Goal: Information Seeking & Learning: Learn about a topic

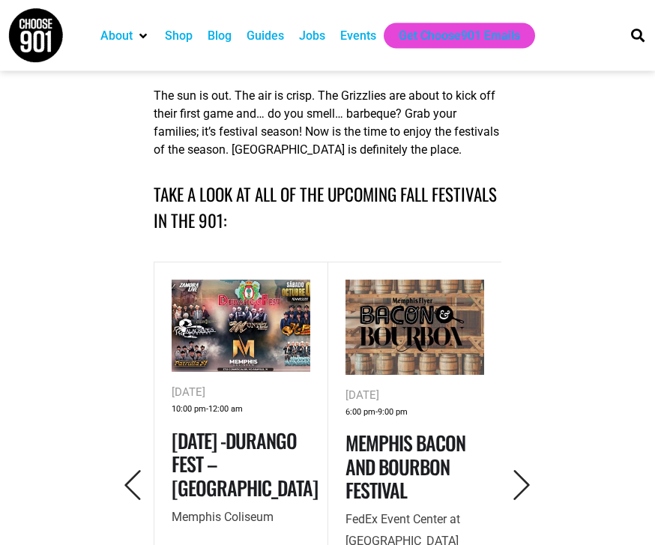
scroll to position [547, 0]
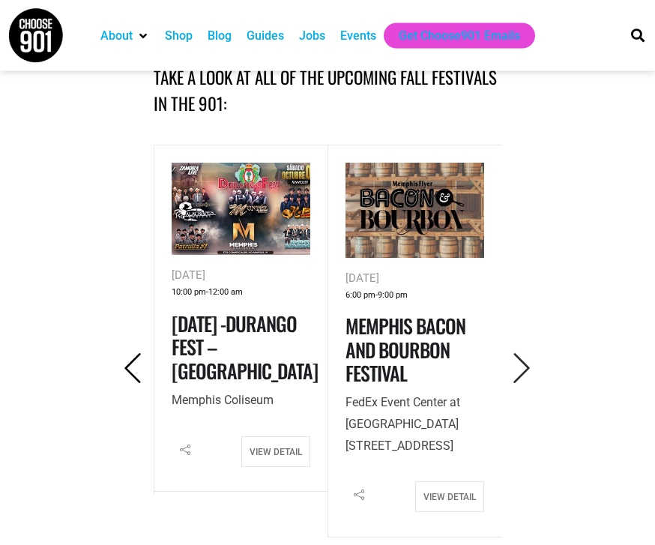
click at [129, 372] on icon "Previous" at bounding box center [133, 369] width 31 height 31
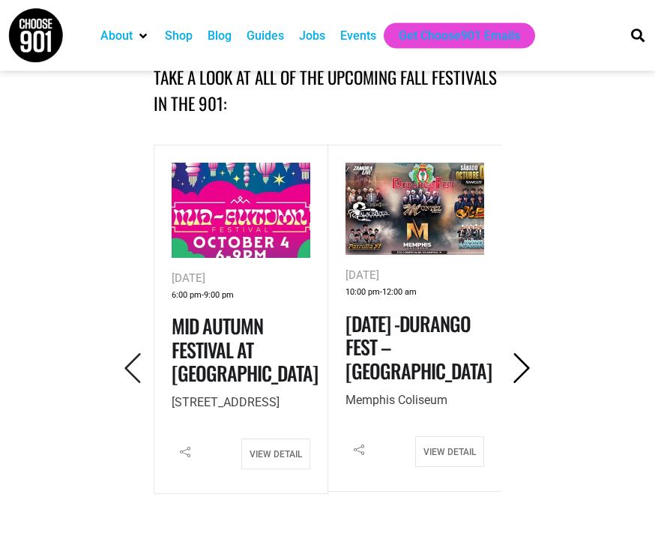
click at [520, 372] on icon "Next" at bounding box center [522, 369] width 31 height 31
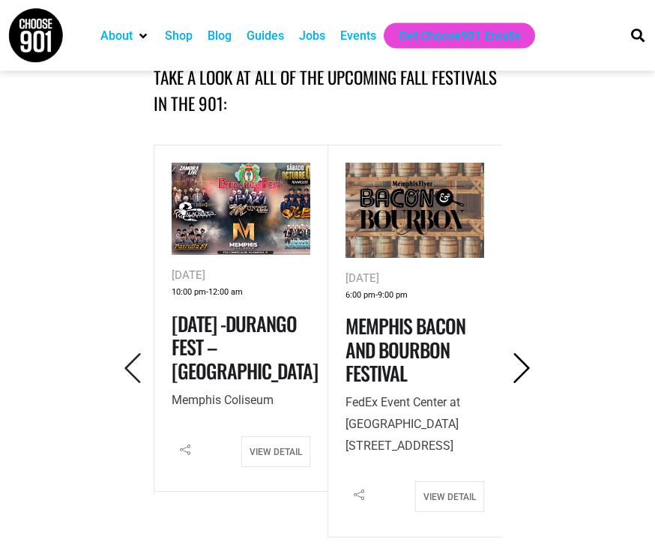
click at [520, 372] on icon "Next" at bounding box center [522, 369] width 31 height 31
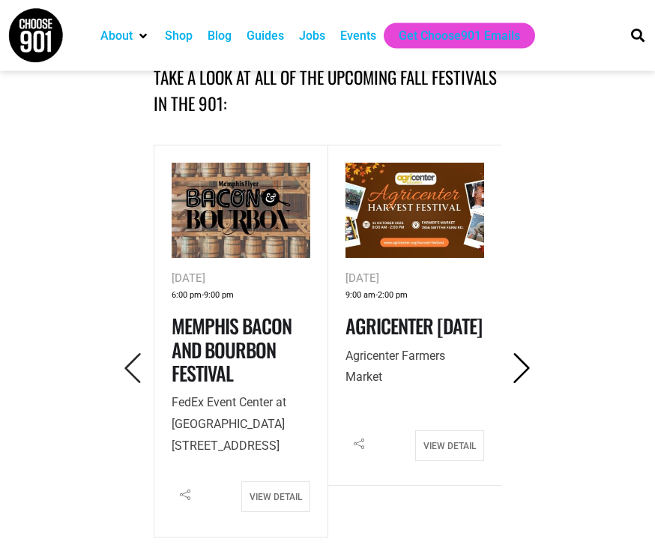
click at [523, 368] on icon "Next" at bounding box center [522, 369] width 31 height 31
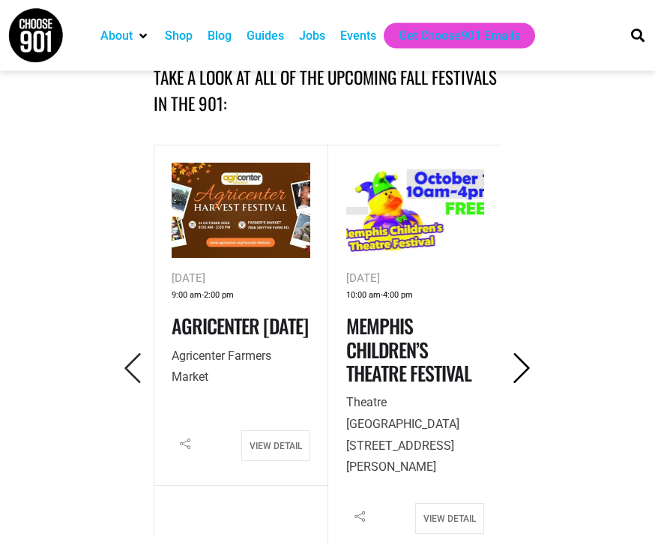
click at [523, 368] on icon "Next" at bounding box center [522, 369] width 31 height 31
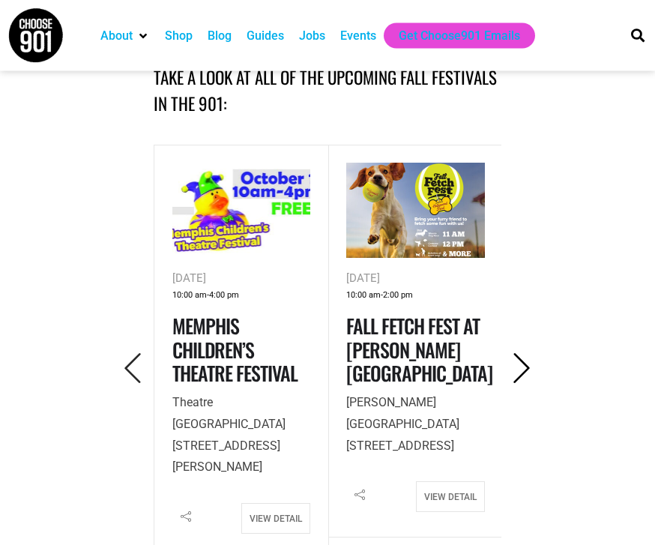
click at [523, 369] on icon "Next" at bounding box center [522, 369] width 31 height 31
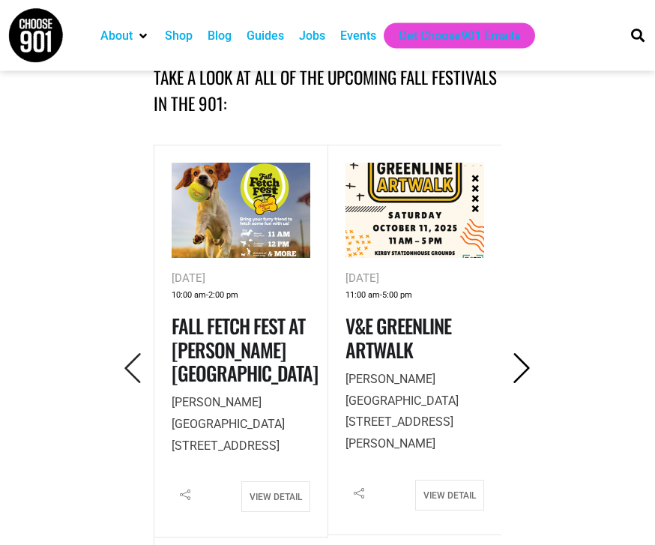
click at [523, 369] on icon "Next" at bounding box center [522, 369] width 31 height 31
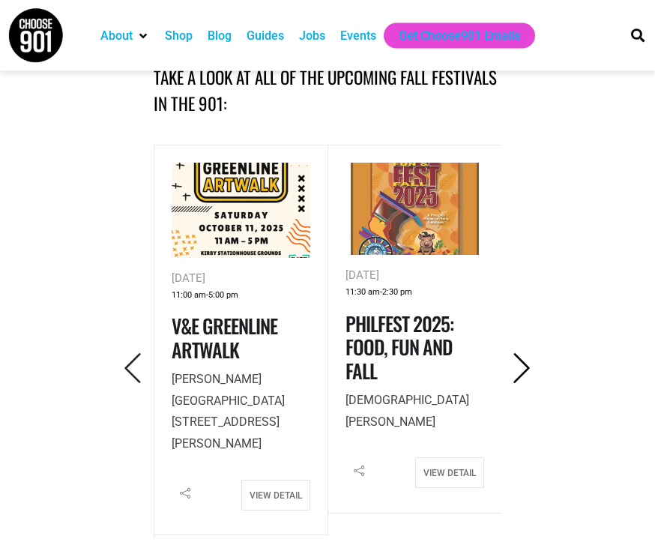
click at [523, 369] on icon "Next" at bounding box center [522, 369] width 31 height 31
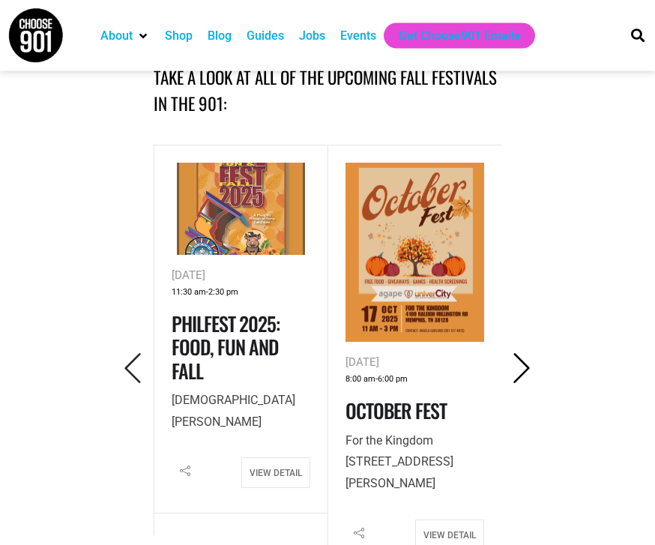
click at [523, 369] on icon "Next" at bounding box center [522, 369] width 31 height 31
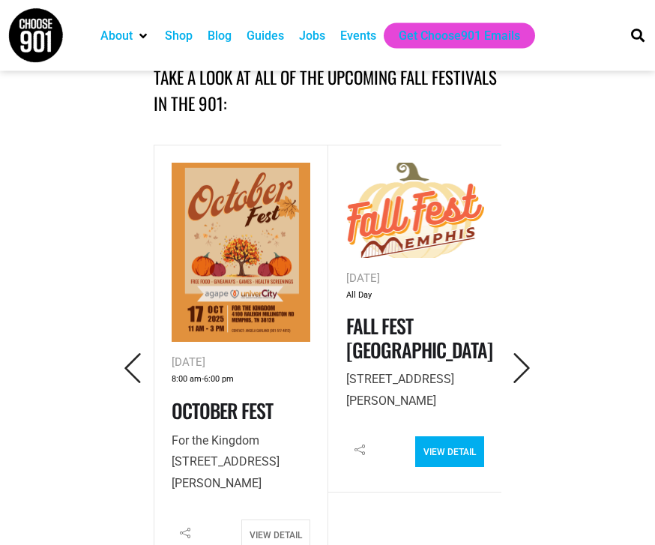
click at [478, 439] on link "View Detail" at bounding box center [449, 452] width 69 height 31
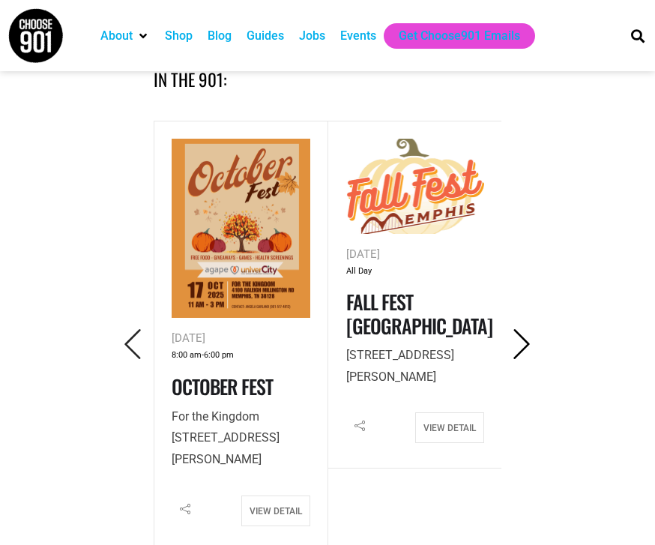
click at [521, 350] on icon "Next" at bounding box center [522, 344] width 31 height 31
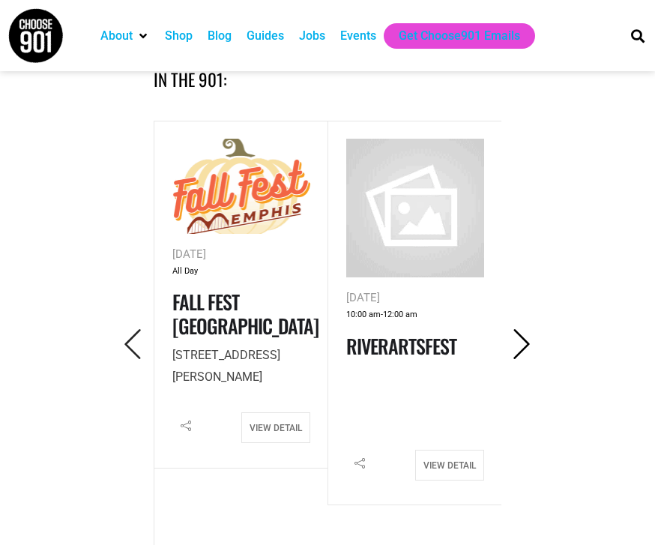
click at [522, 351] on icon "Next" at bounding box center [522, 344] width 31 height 31
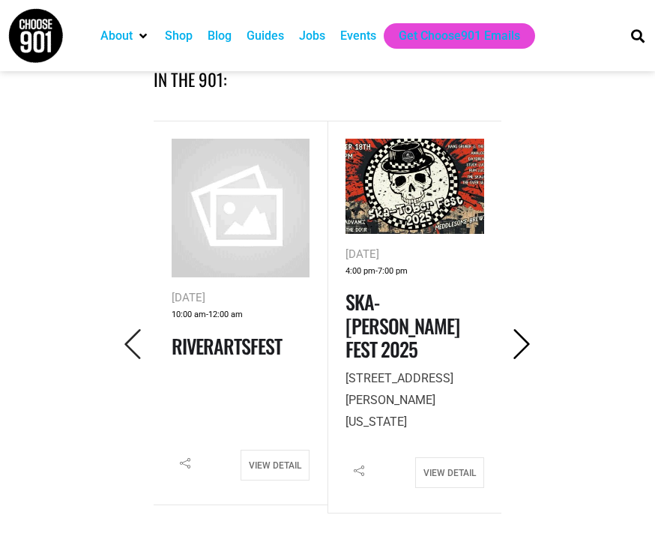
click at [522, 351] on icon "Next" at bounding box center [522, 344] width 31 height 31
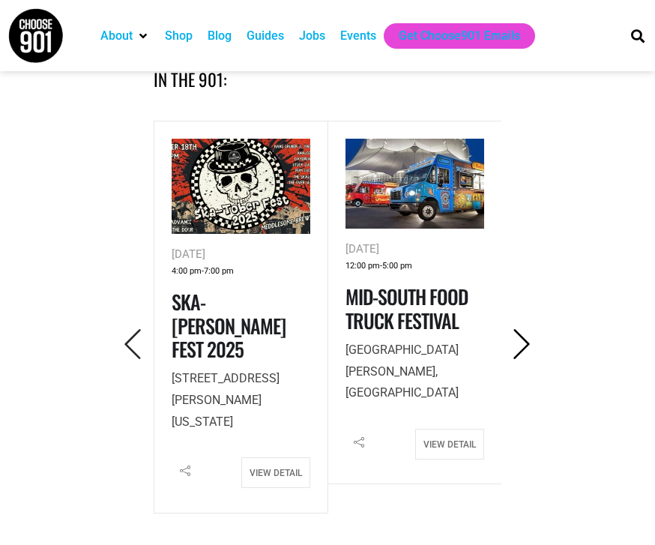
click at [523, 351] on icon "Next" at bounding box center [522, 344] width 31 height 31
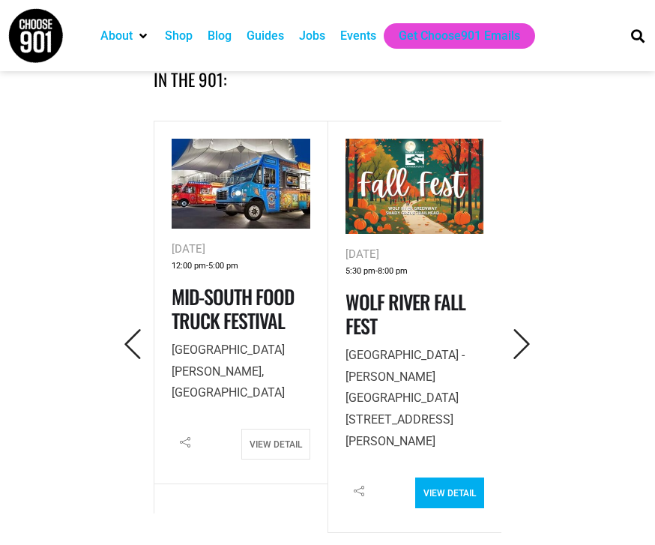
click at [453, 478] on link "View Detail" at bounding box center [449, 493] width 69 height 31
click at [519, 339] on icon "Next" at bounding box center [522, 344] width 31 height 31
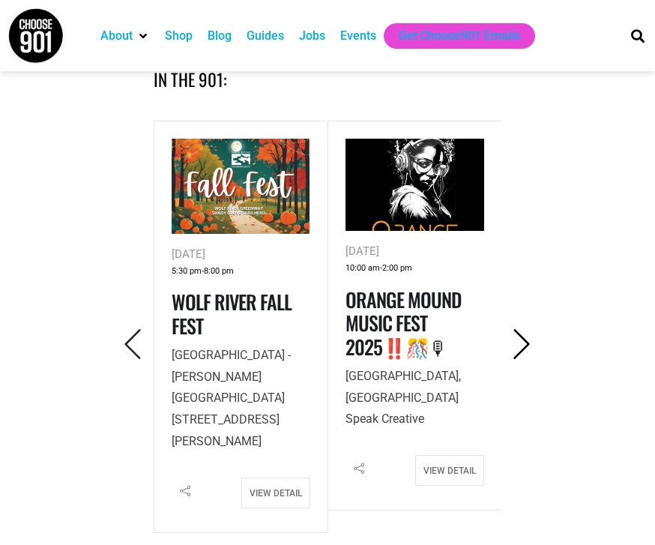
click at [519, 339] on icon "Next" at bounding box center [522, 344] width 31 height 31
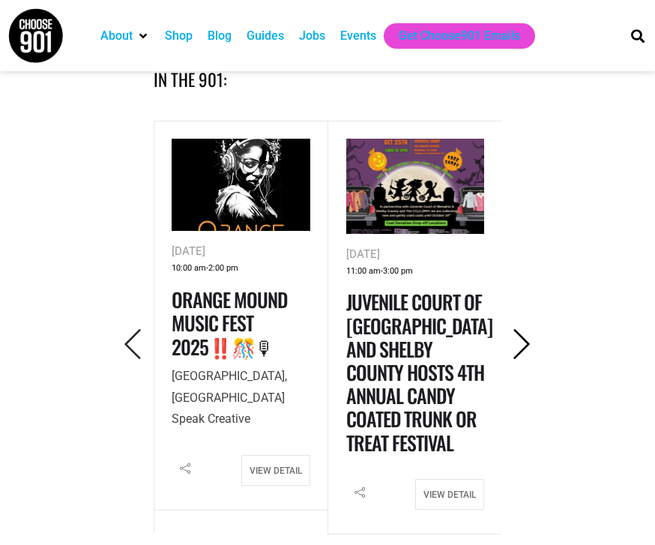
click at [520, 340] on icon "Next" at bounding box center [522, 344] width 31 height 31
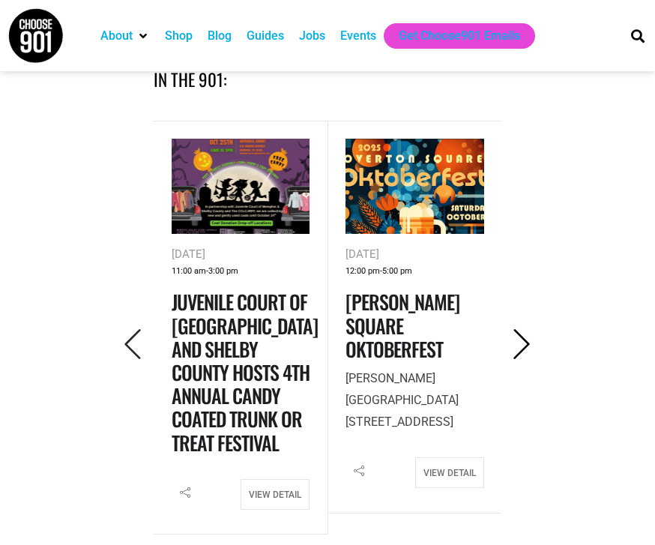
click at [528, 349] on icon "Next" at bounding box center [522, 344] width 31 height 31
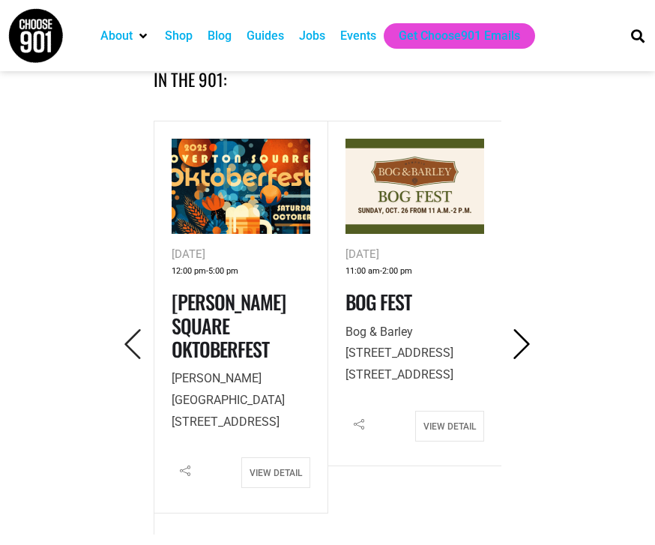
click at [528, 350] on icon "Next" at bounding box center [522, 344] width 31 height 31
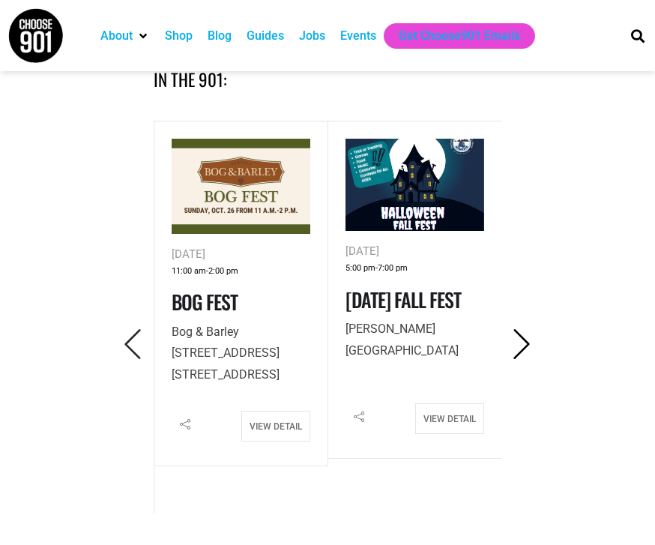
click at [528, 350] on icon "Next" at bounding box center [522, 344] width 31 height 31
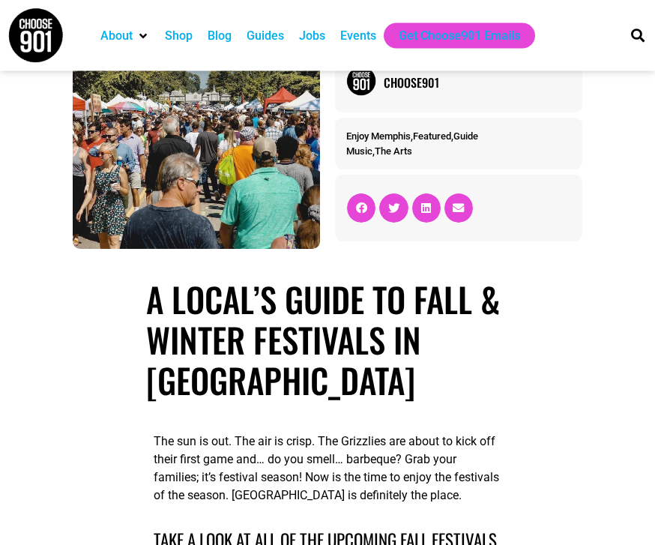
scroll to position [0, 0]
